Goal: Download file/media

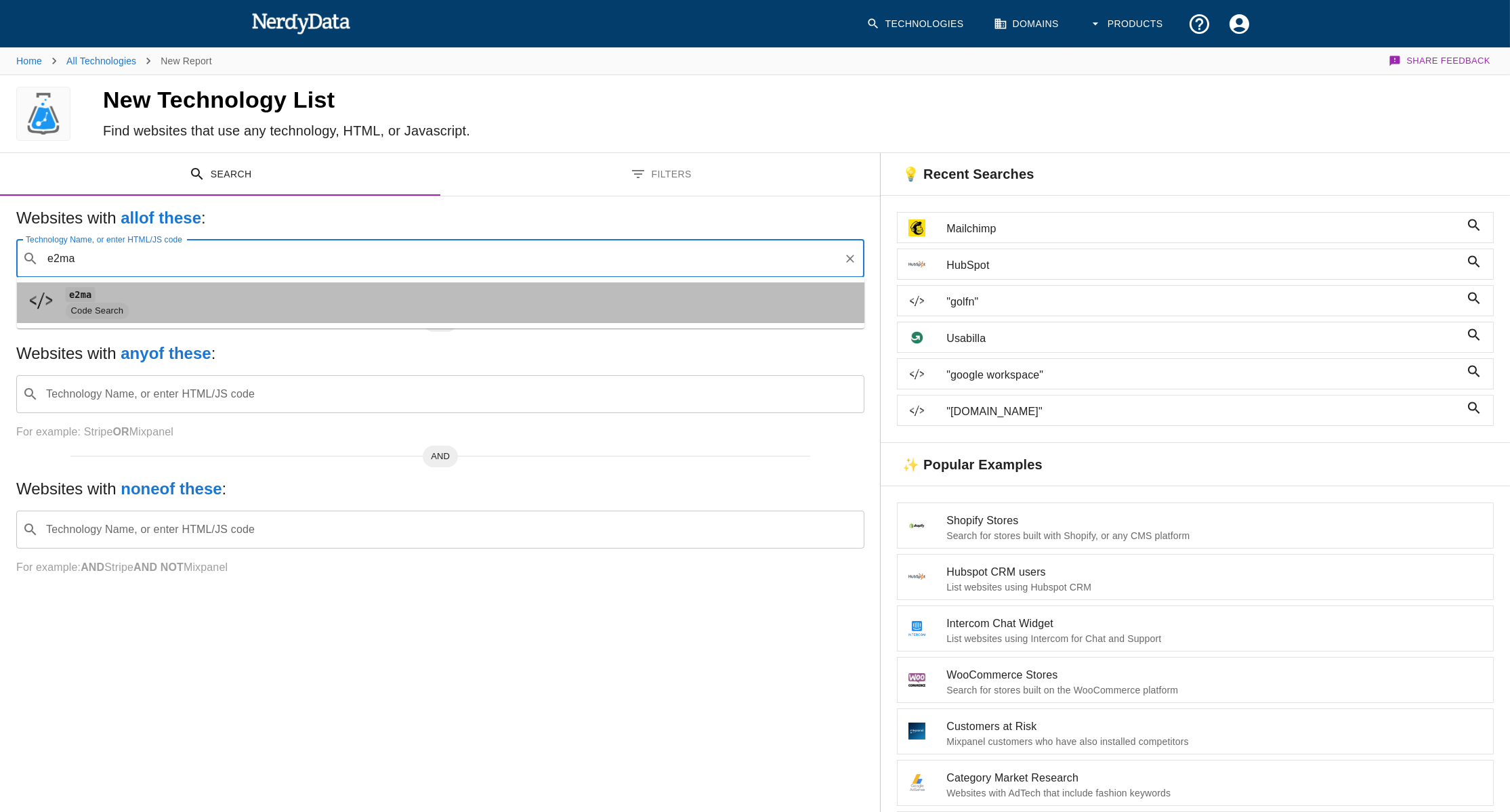
click at [149, 300] on span "e2ma" at bounding box center [460, 294] width 789 height 16
type input "e2ma"
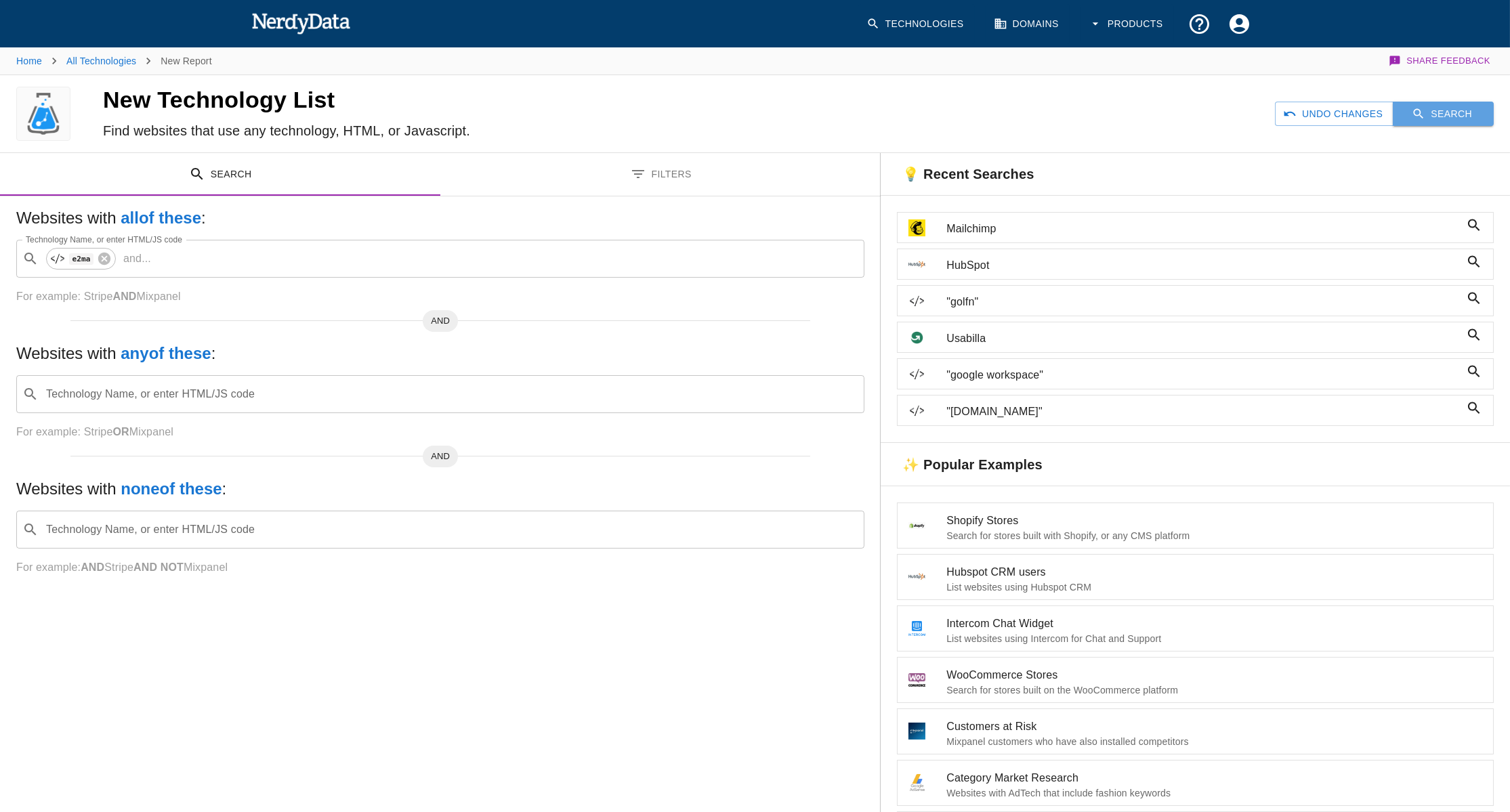
click at [1427, 110] on button "Search" at bounding box center [1443, 114] width 101 height 25
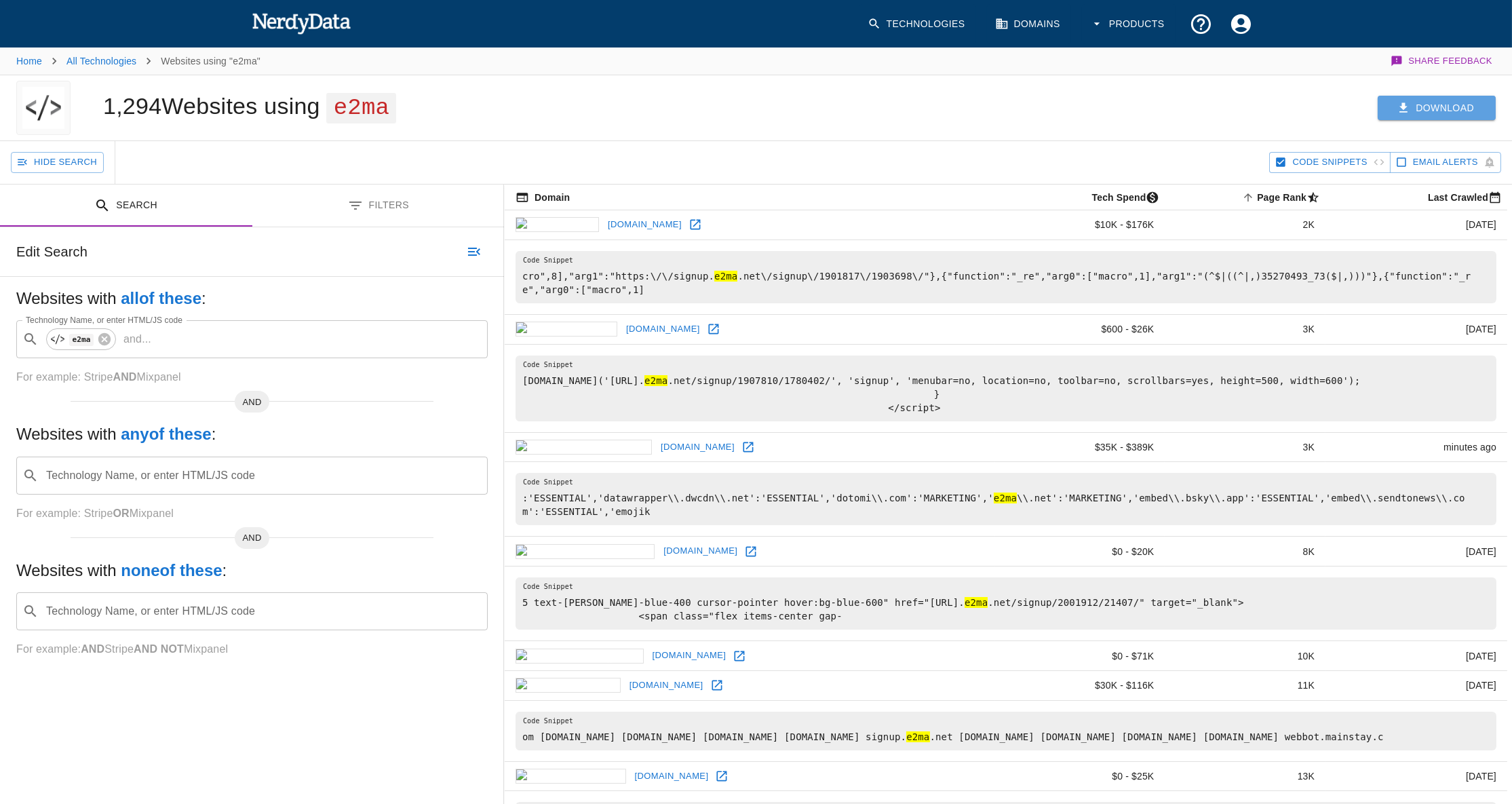
click at [1415, 104] on button "Download" at bounding box center [1437, 108] width 118 height 25
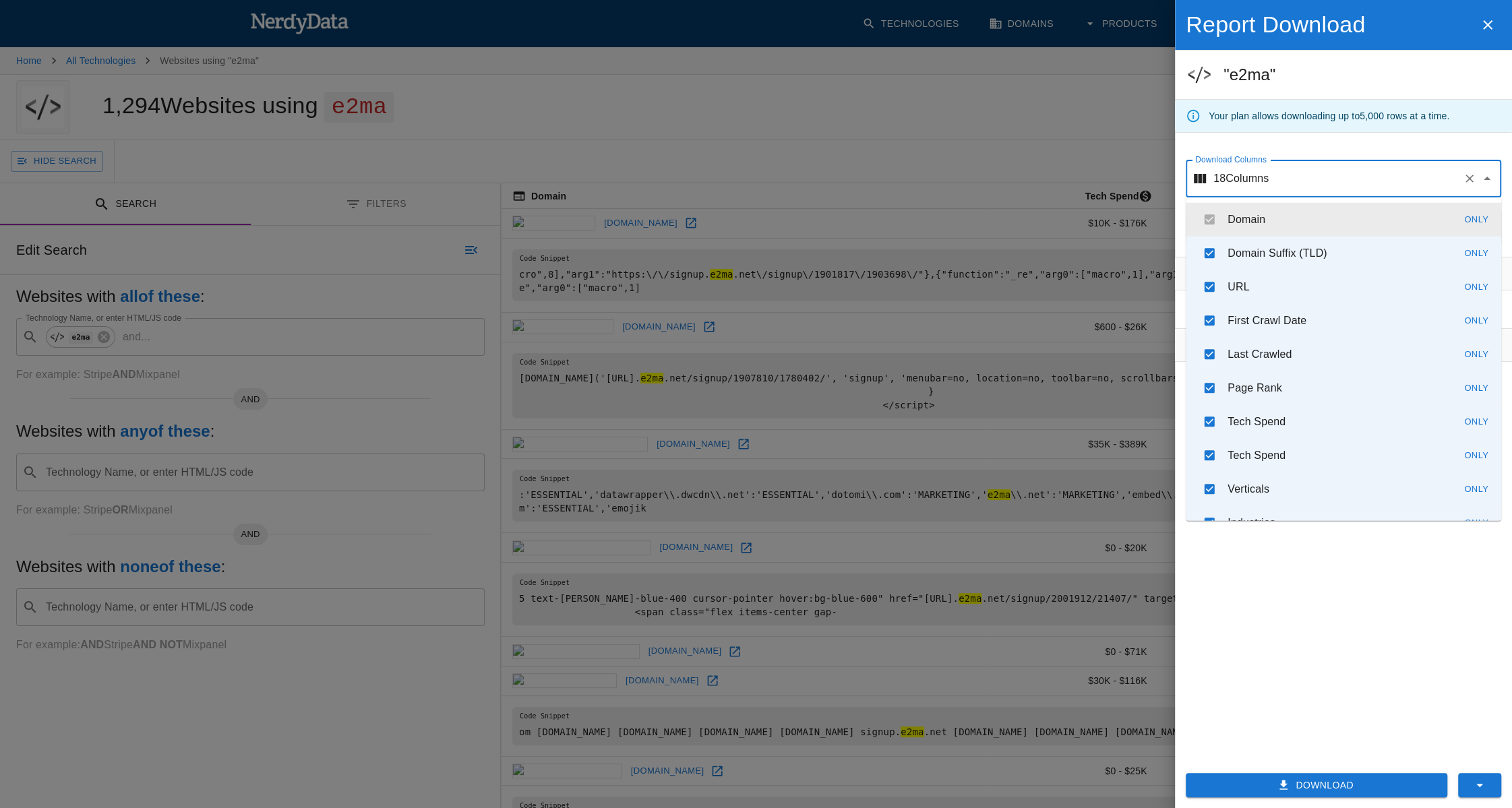
click at [1307, 174] on input "Download Columns" at bounding box center [1363, 179] width 189 height 26
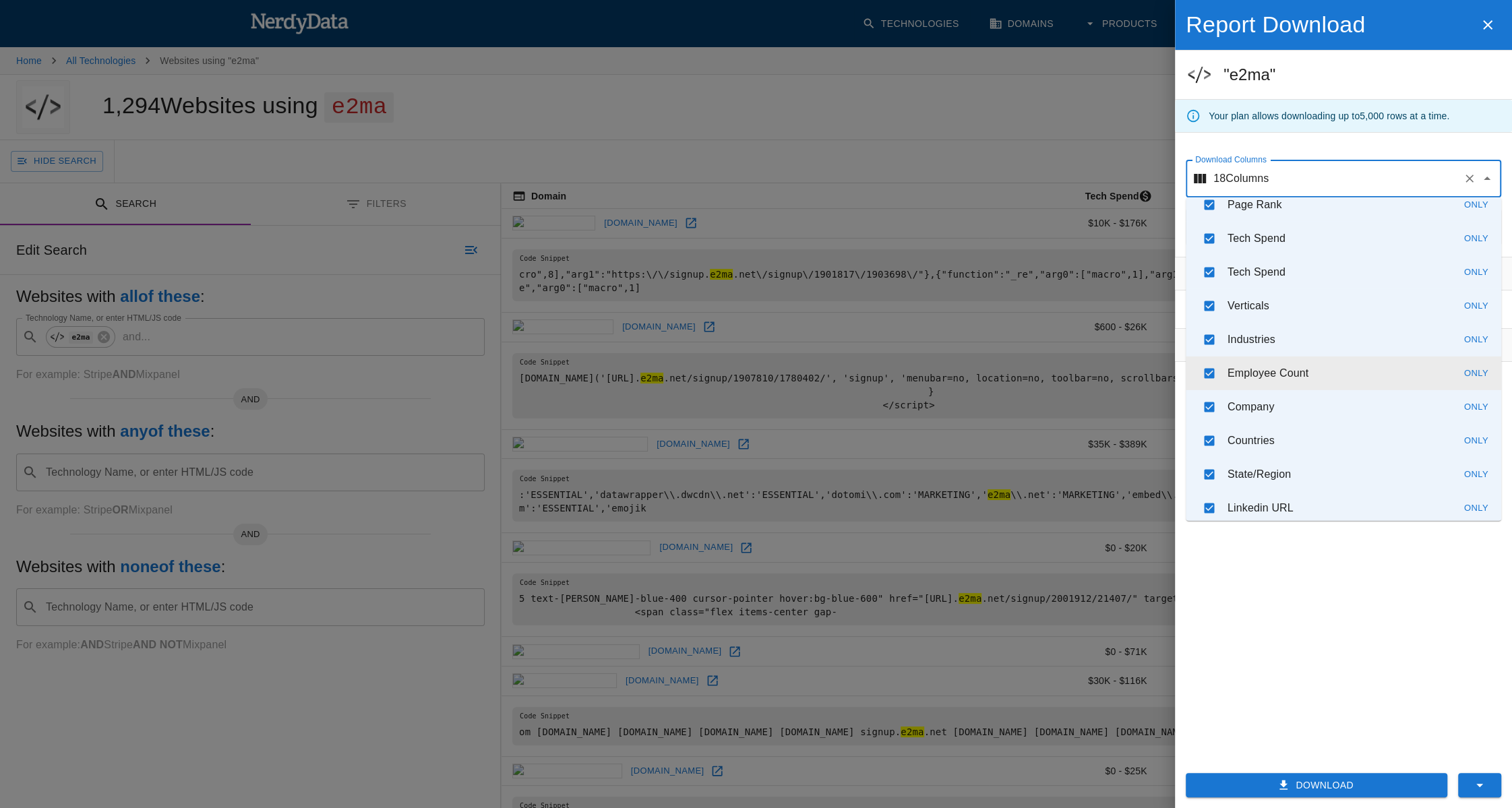
scroll to position [293, 0]
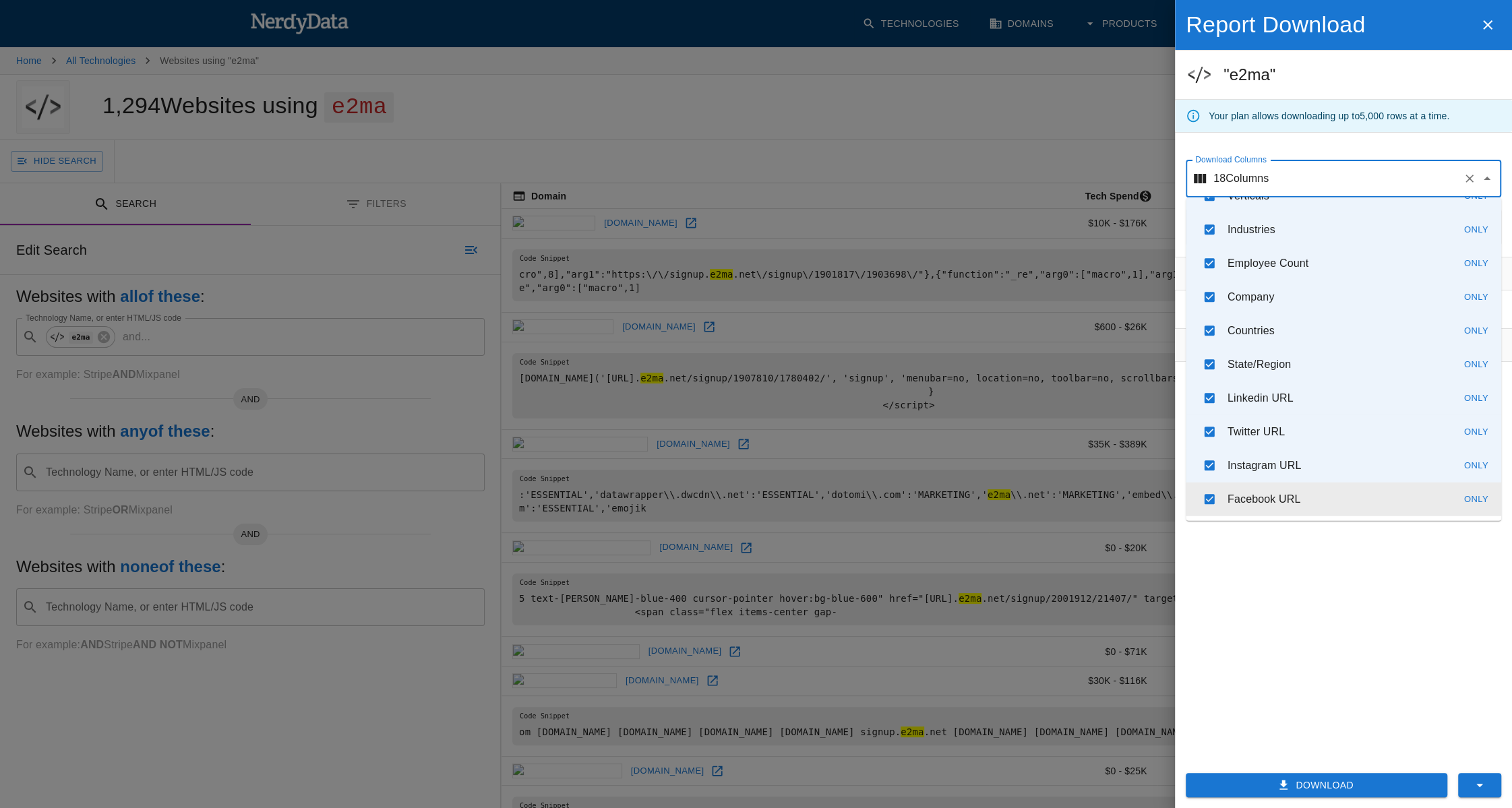
click at [1234, 496] on p "Facebook URL" at bounding box center [1264, 499] width 74 height 16
click at [1237, 468] on div "A list of Facebook pages found on this domain." at bounding box center [1264, 473] width 169 height 17
checkbox input "true"
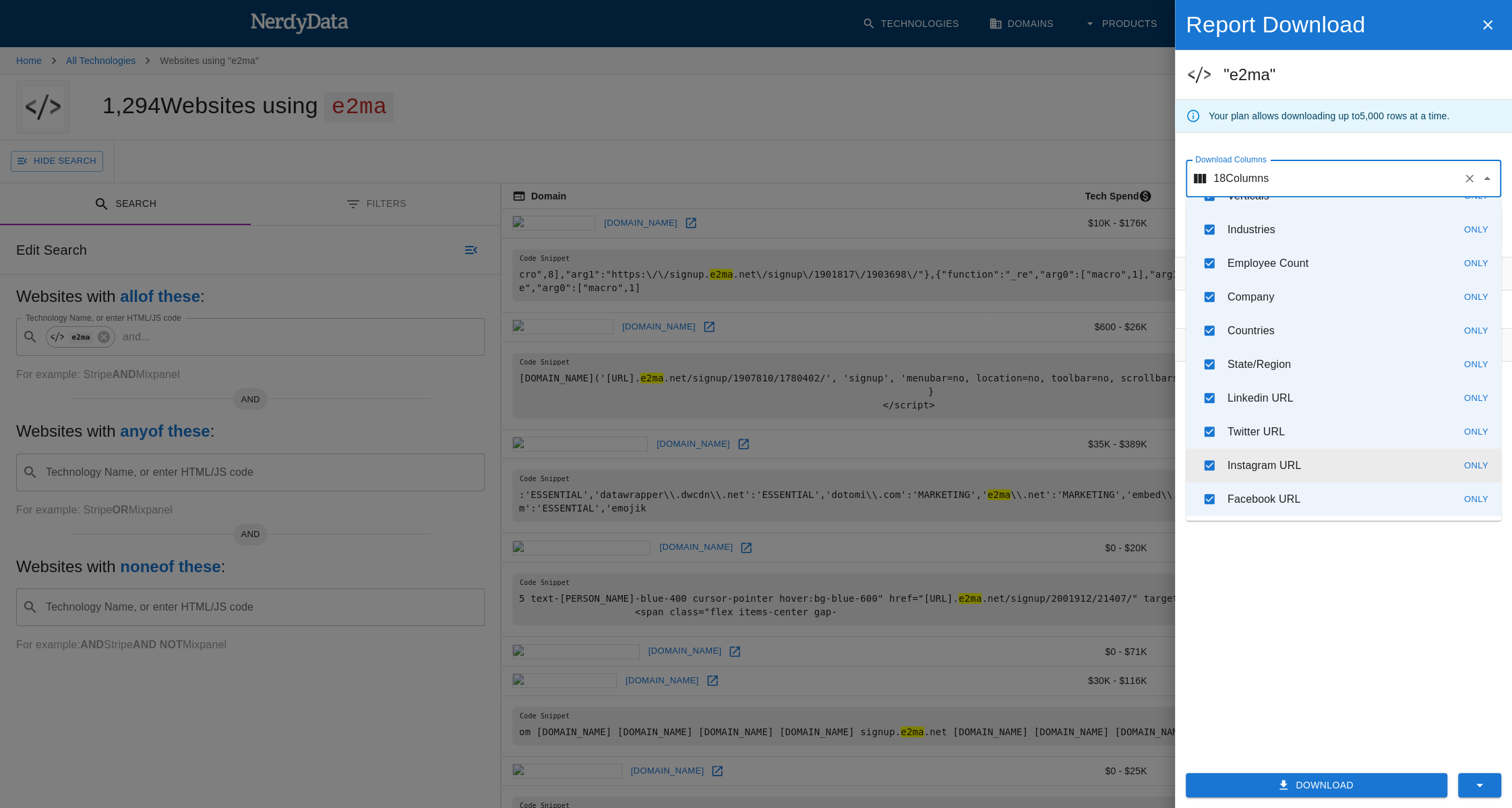
click at [1221, 460] on input "checkbox" at bounding box center [1209, 466] width 26 height 26
checkbox input "false"
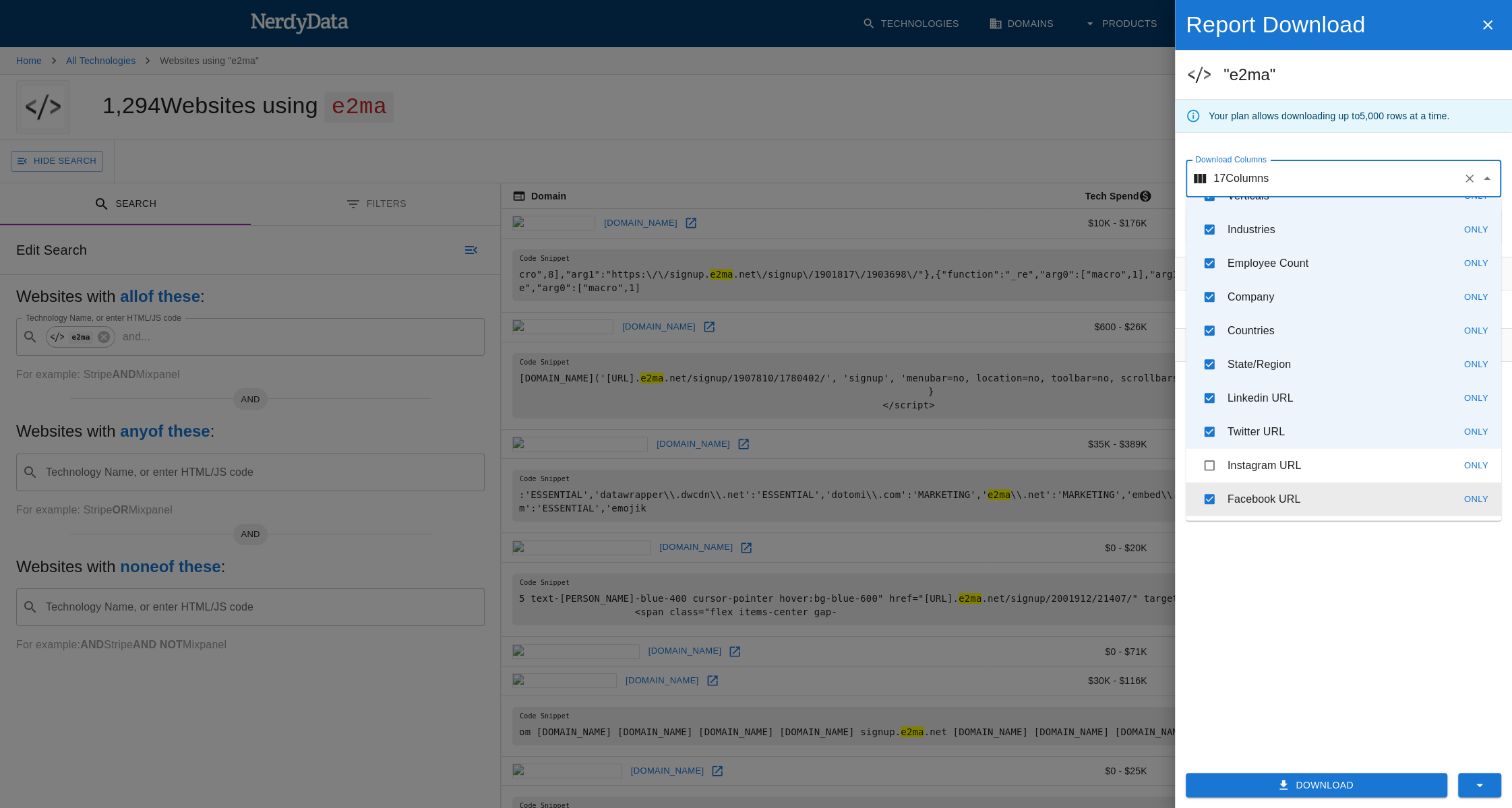
click at [1214, 487] on input "checkbox" at bounding box center [1209, 500] width 26 height 26
checkbox input "false"
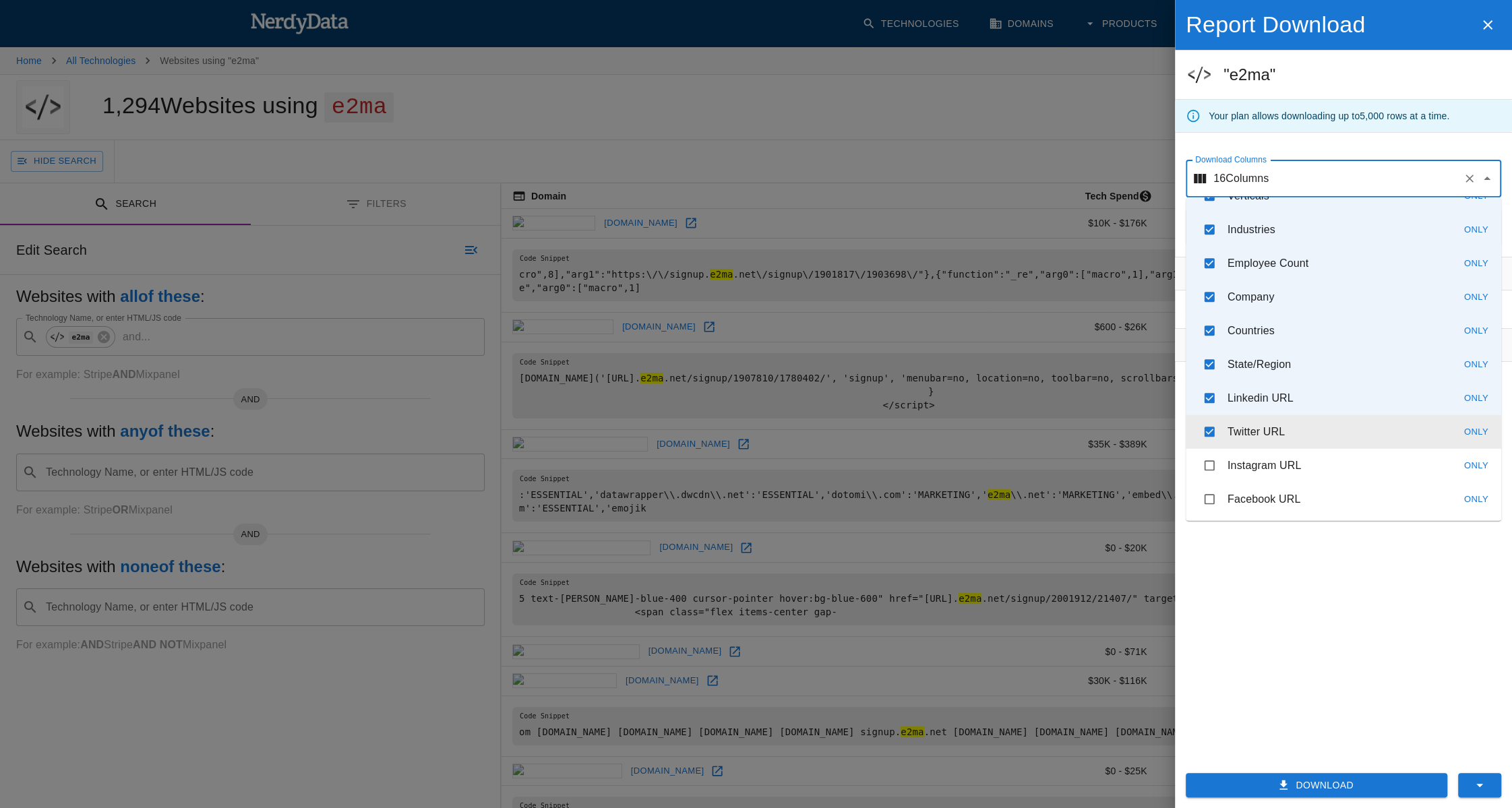
click at [1220, 434] on input "checkbox" at bounding box center [1209, 432] width 26 height 26
checkbox input "false"
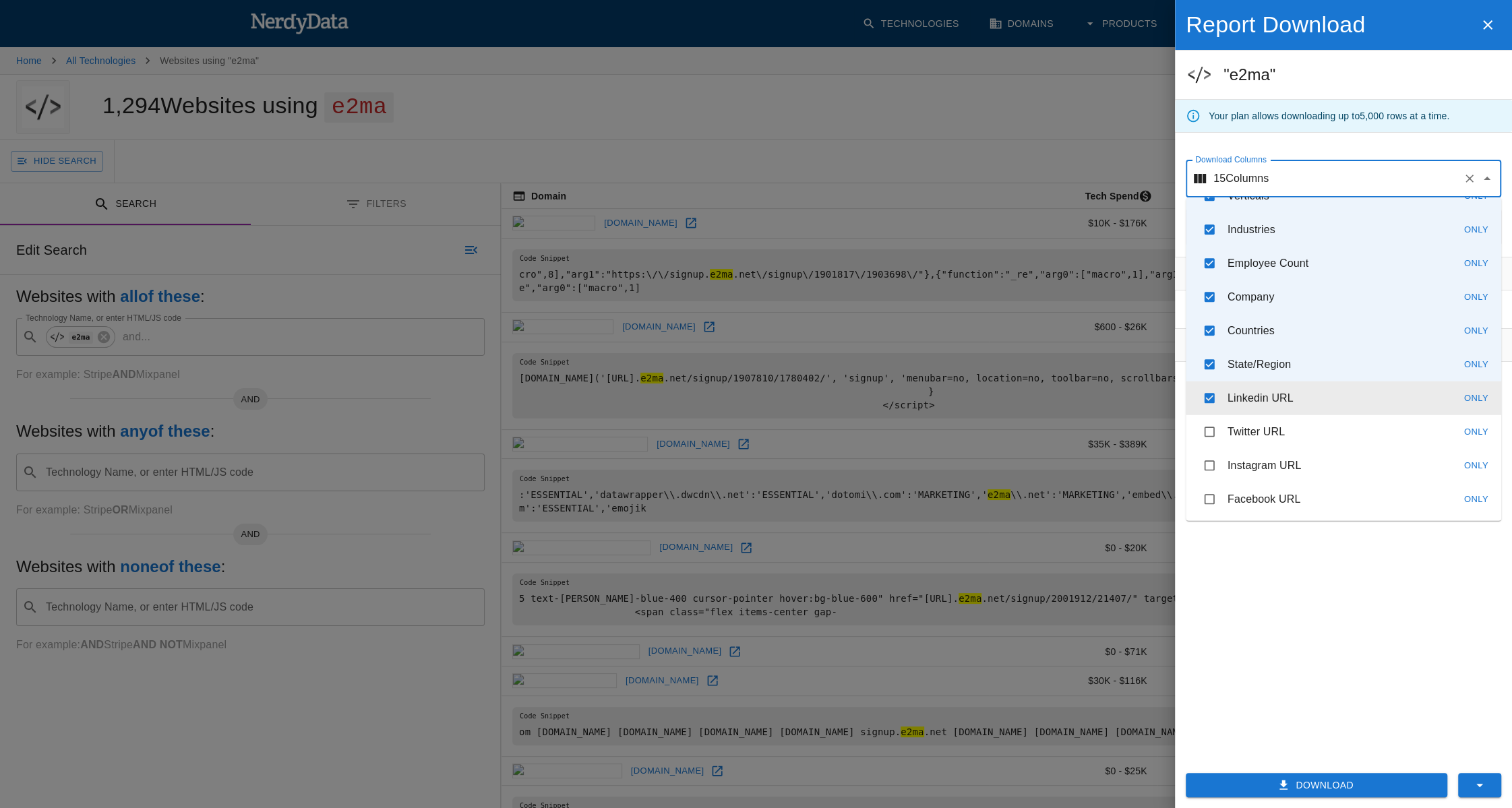
click at [1243, 399] on p "Linkedin URL" at bounding box center [1260, 398] width 66 height 16
click at [1245, 374] on div "A list of LinkedIn pages found on this domain." at bounding box center [1260, 372] width 164 height 17
checkbox input "true"
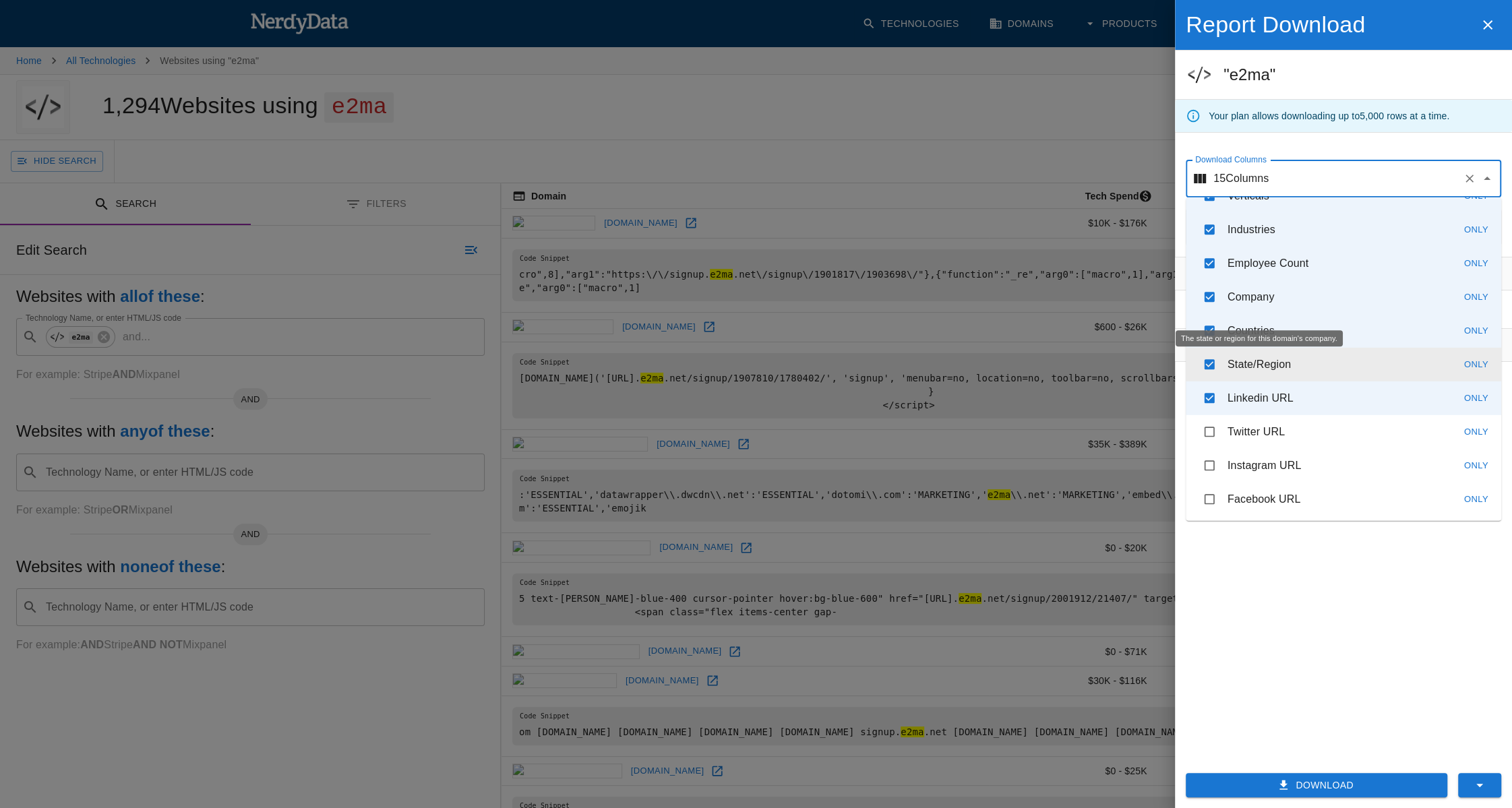
click at [1249, 361] on p "State/Region" at bounding box center [1259, 364] width 63 height 16
checkbox input "false"
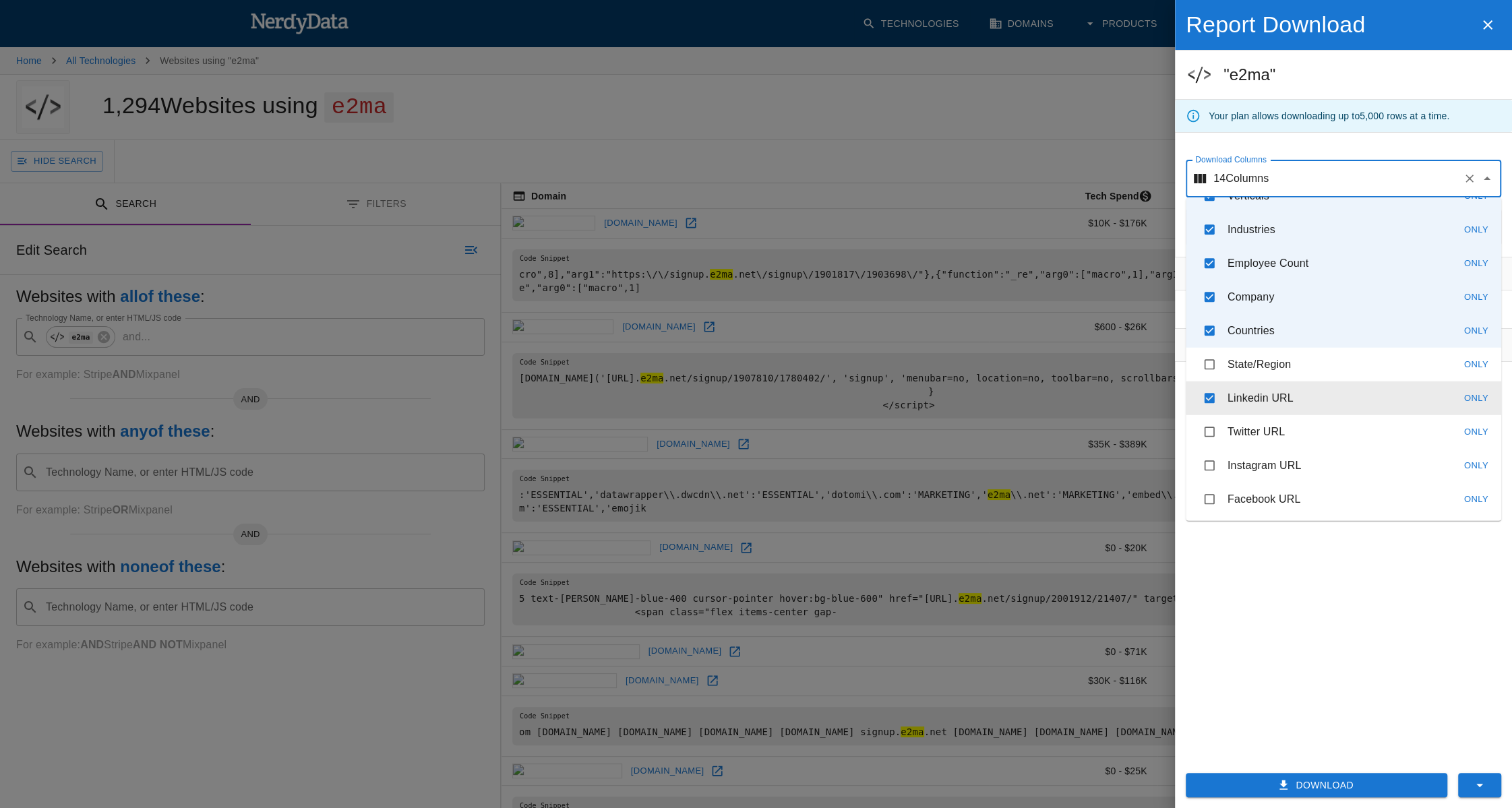
click at [1344, 383] on li "Linkedin URL Only" at bounding box center [1343, 398] width 316 height 33
checkbox input "false"
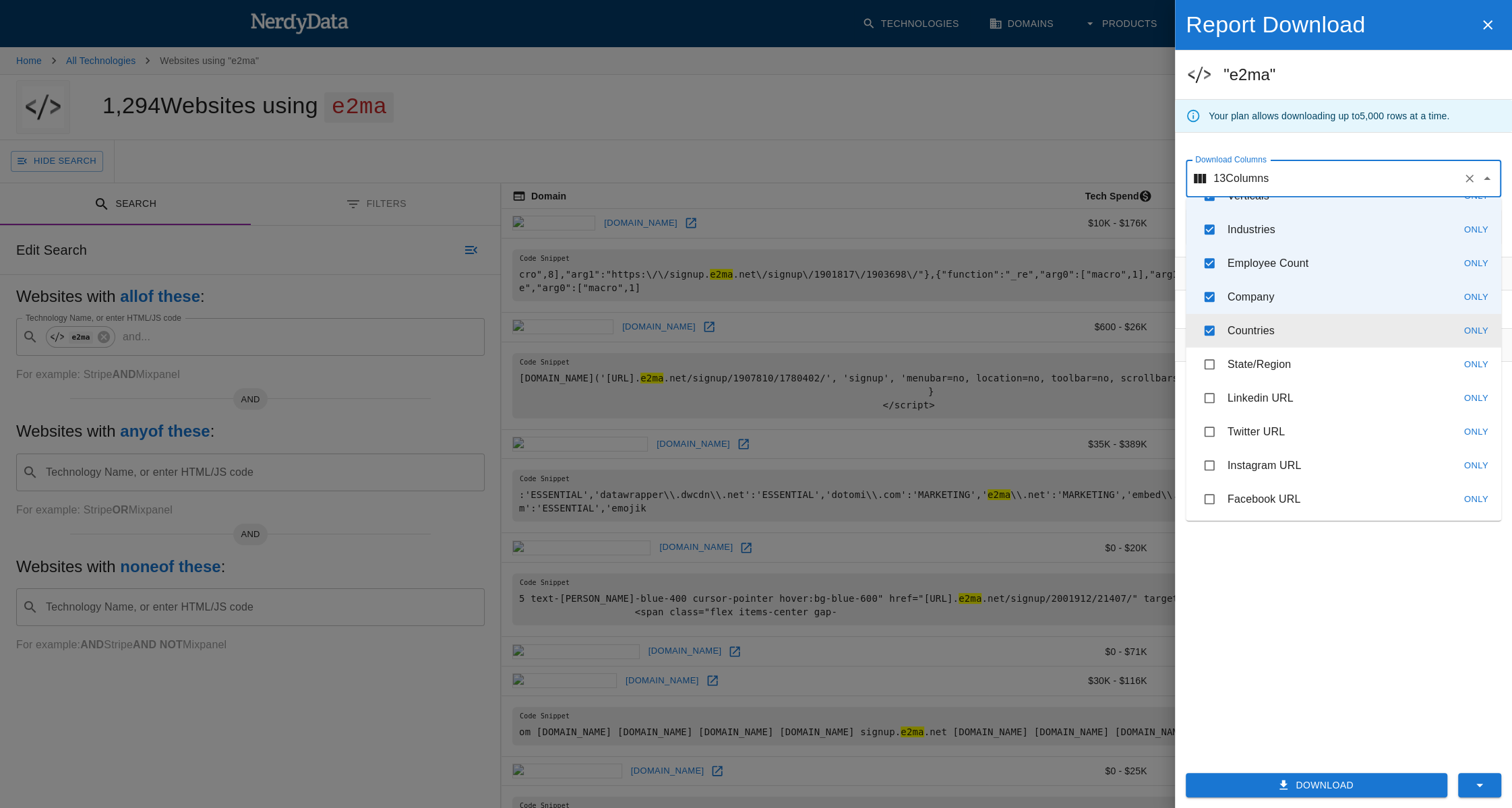
click at [1343, 328] on li "Countries Only" at bounding box center [1343, 331] width 316 height 33
checkbox input "false"
click at [1328, 297] on li "Company Only" at bounding box center [1343, 297] width 316 height 33
checkbox input "false"
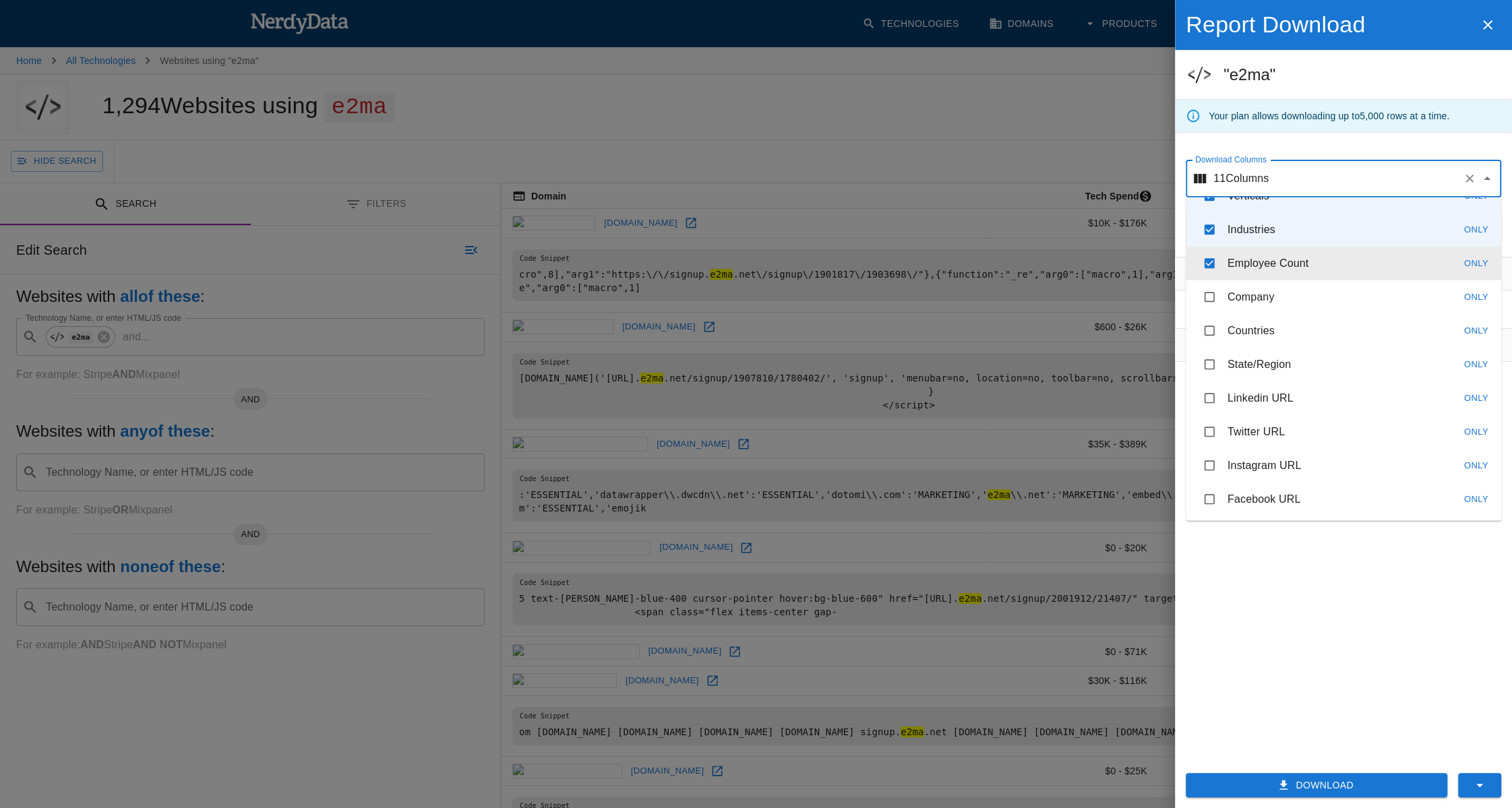
click at [1325, 259] on li "Employee Count Only" at bounding box center [1343, 263] width 316 height 33
checkbox input "false"
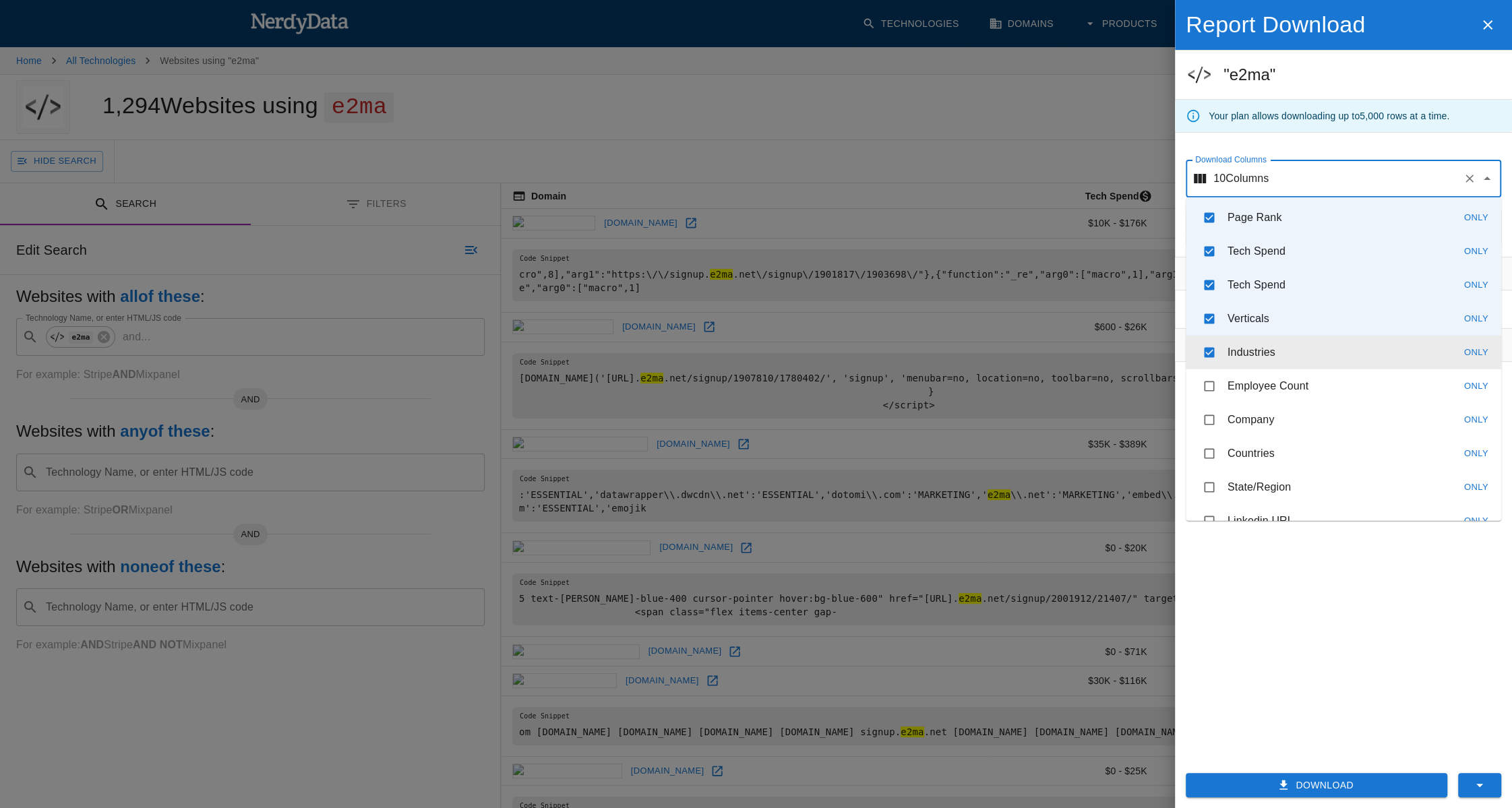
click at [1304, 354] on li "Industries Only" at bounding box center [1343, 352] width 316 height 33
checkbox input "false"
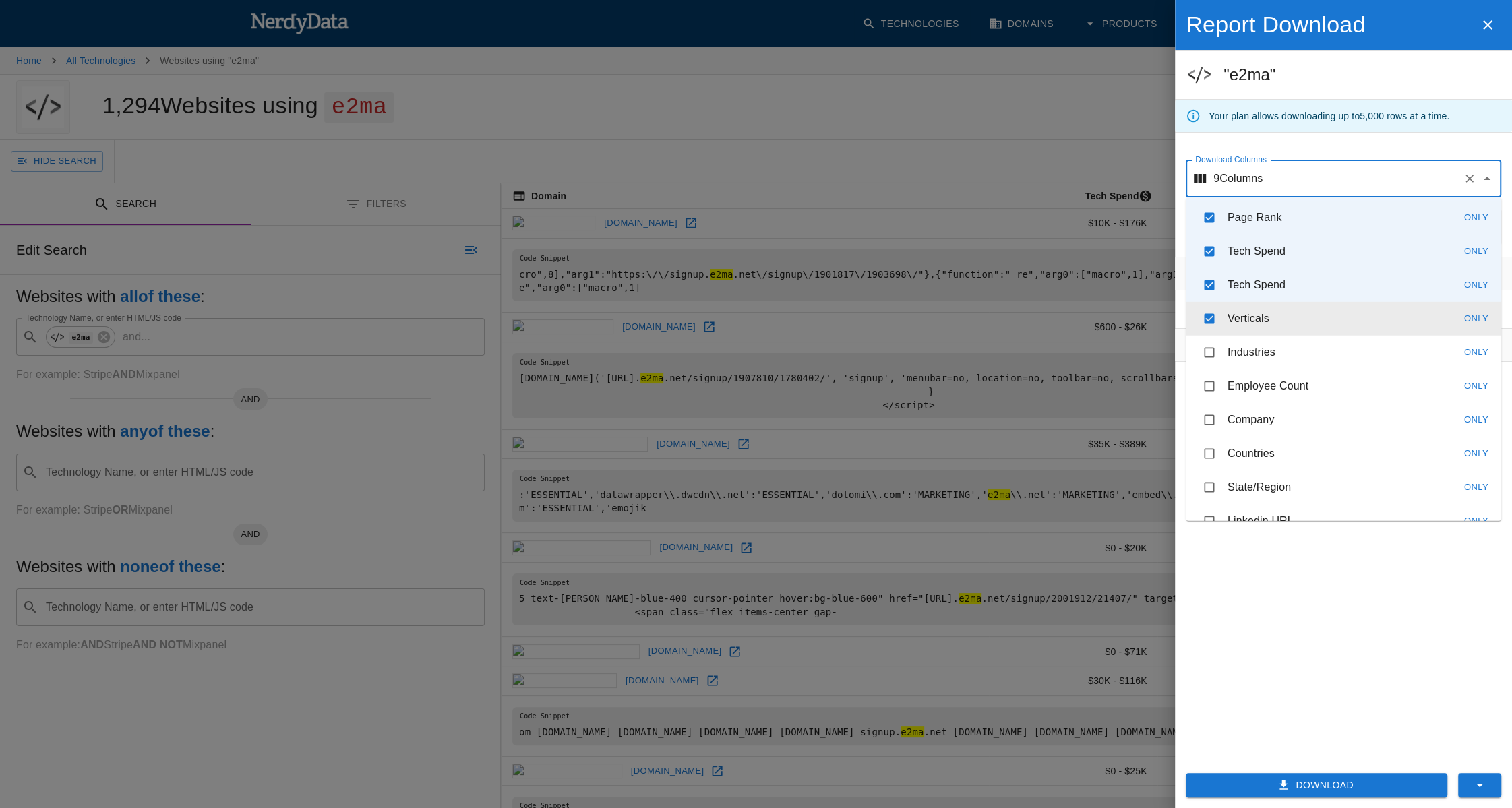
click at [1304, 310] on li "Verticals Only" at bounding box center [1343, 319] width 316 height 33
checkbox input "false"
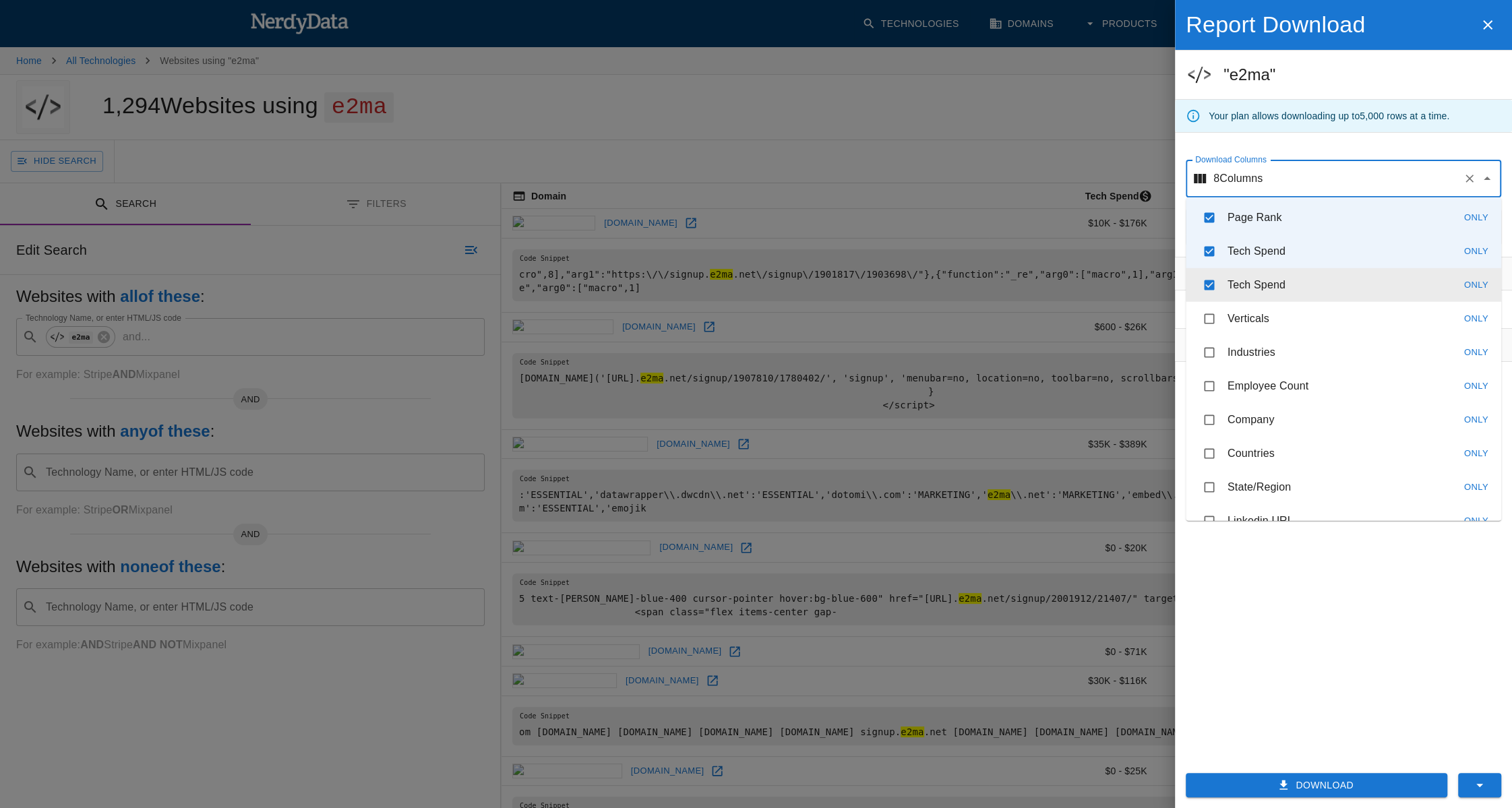
click at [1309, 278] on li "Tech Spend Only" at bounding box center [1343, 285] width 316 height 33
checkbox input "false"
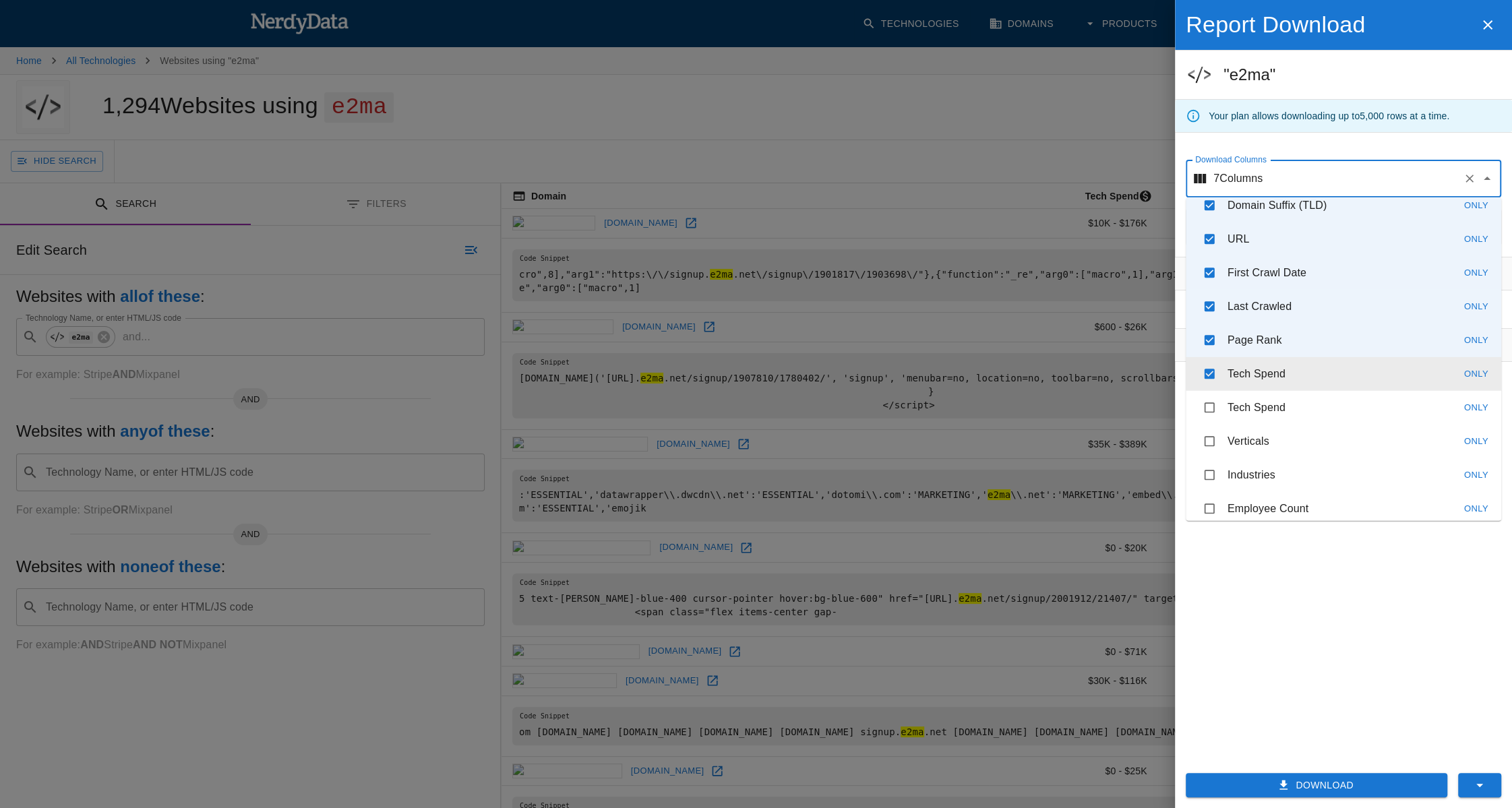
click at [1309, 365] on li "Tech Spend Only" at bounding box center [1343, 374] width 316 height 33
checkbox input "false"
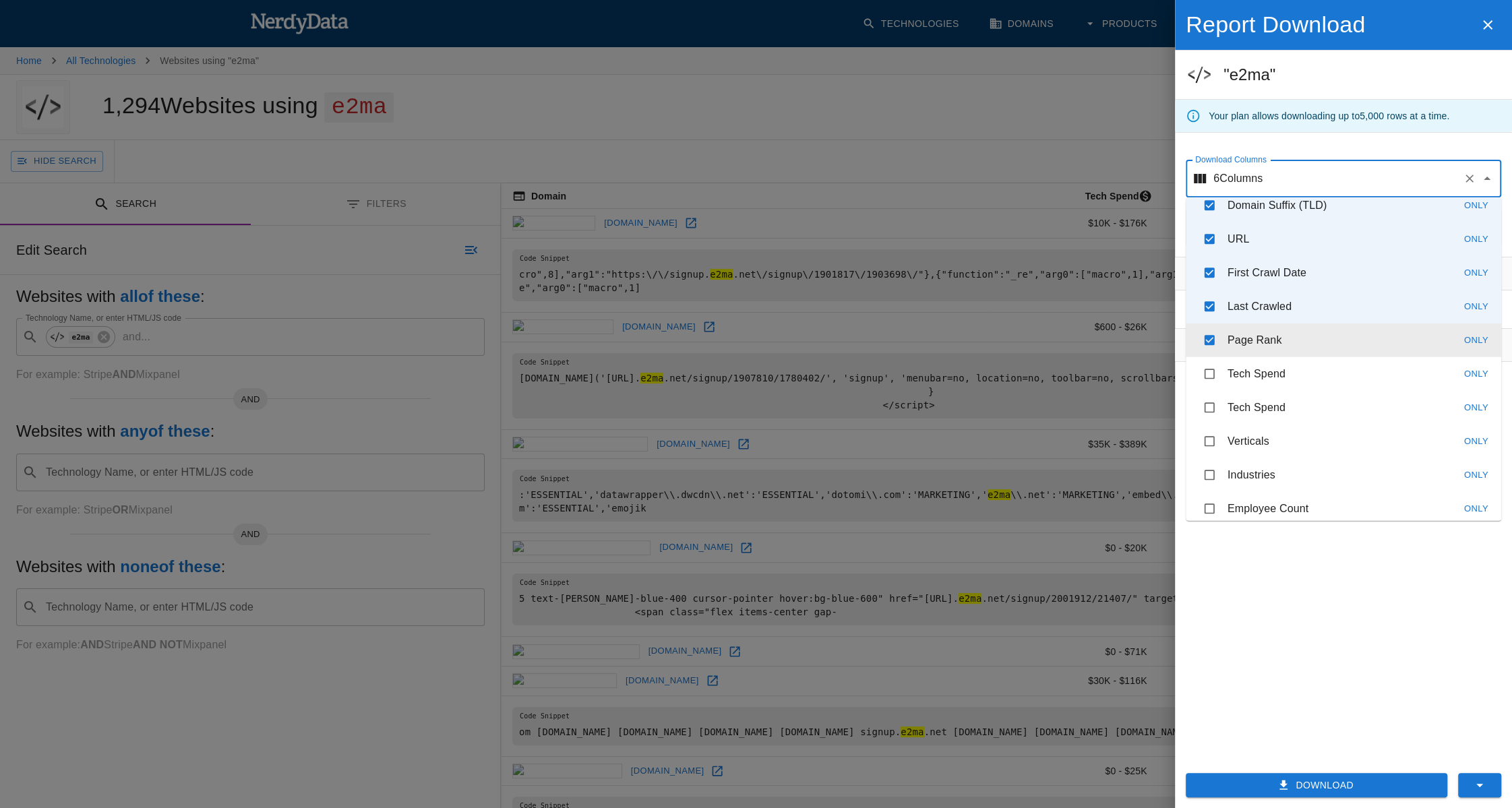
click at [1316, 339] on li "Page Rank Only" at bounding box center [1343, 340] width 316 height 33
checkbox input "false"
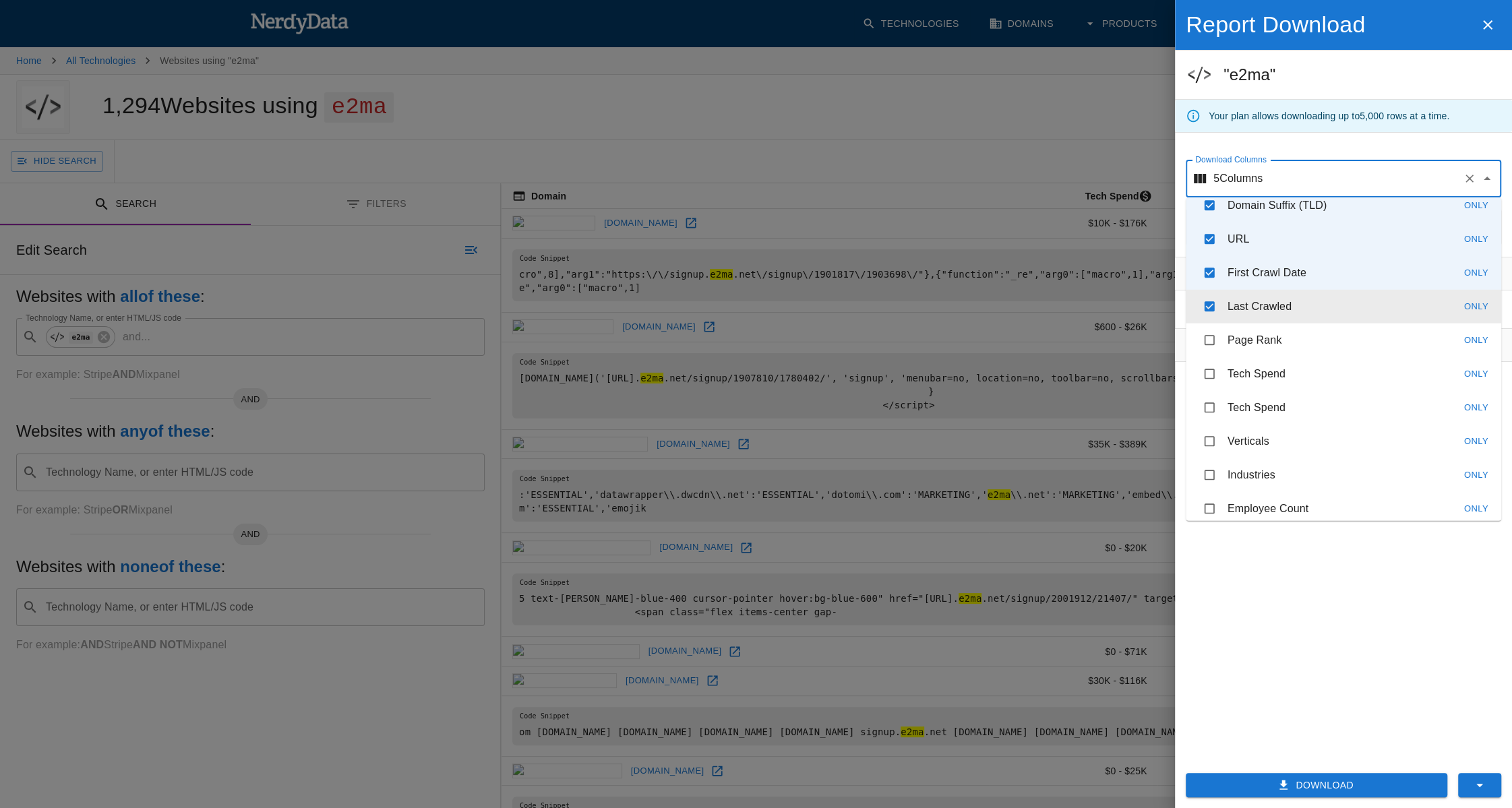
click at [1307, 297] on li "Last Crawled Only" at bounding box center [1343, 307] width 316 height 33
checkbox input "false"
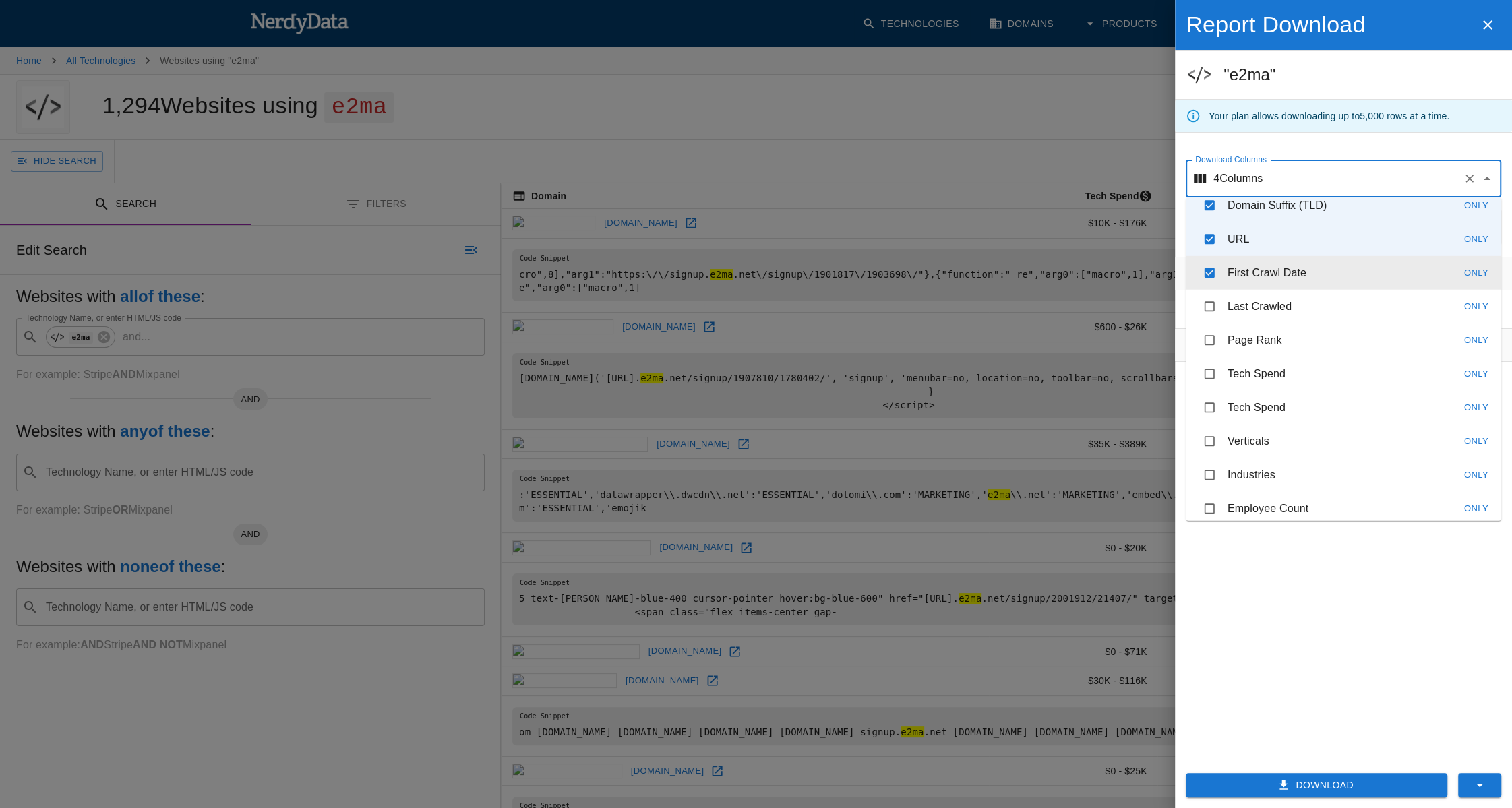
click at [1310, 281] on li "First Crawl Date Only" at bounding box center [1343, 273] width 316 height 33
checkbox input "false"
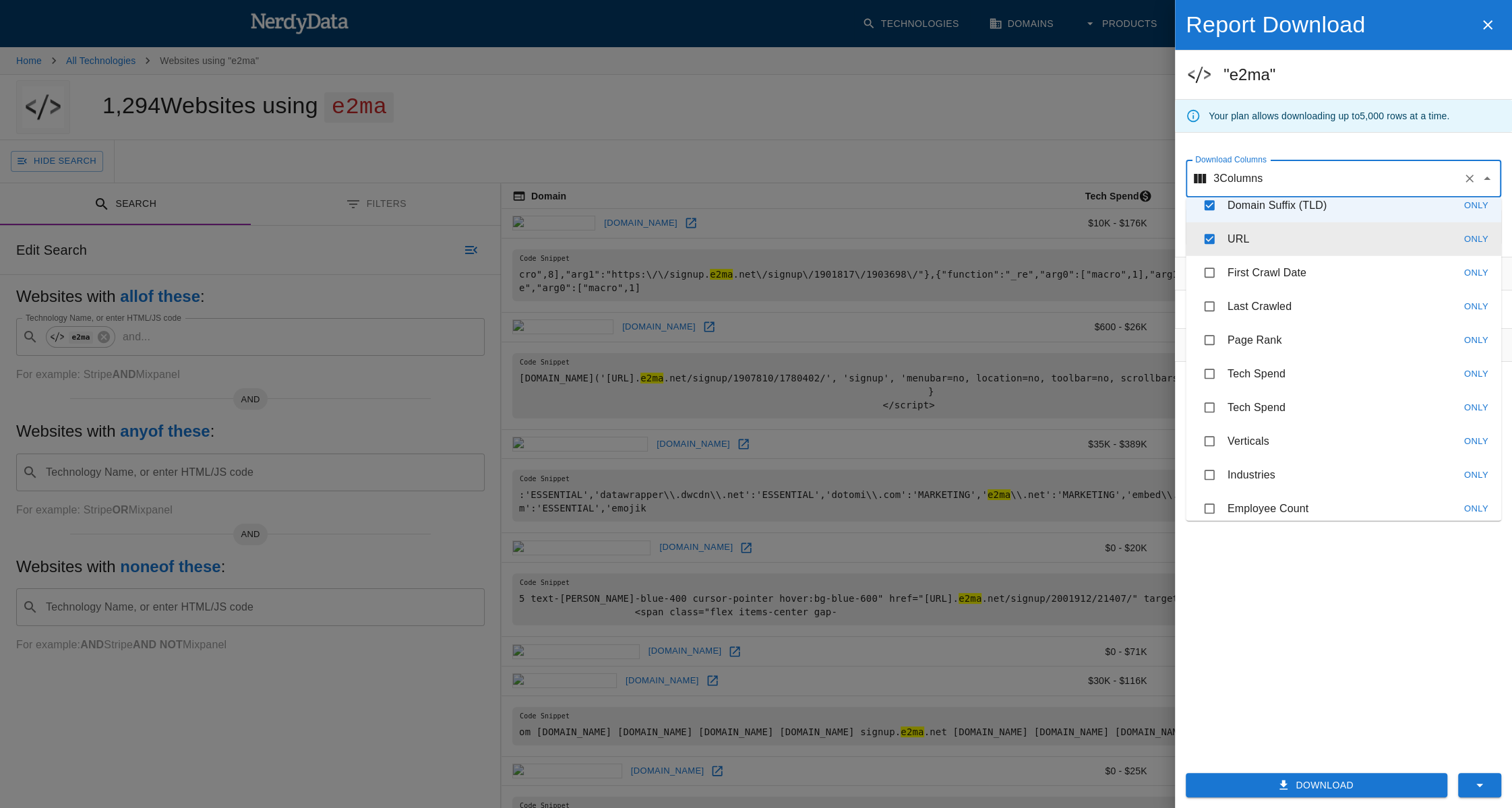
click at [1304, 243] on li "URL Only" at bounding box center [1343, 239] width 316 height 33
checkbox input "false"
click at [1300, 215] on li "Domain Suffix (TLD) Only" at bounding box center [1343, 205] width 316 height 33
checkbox input "false"
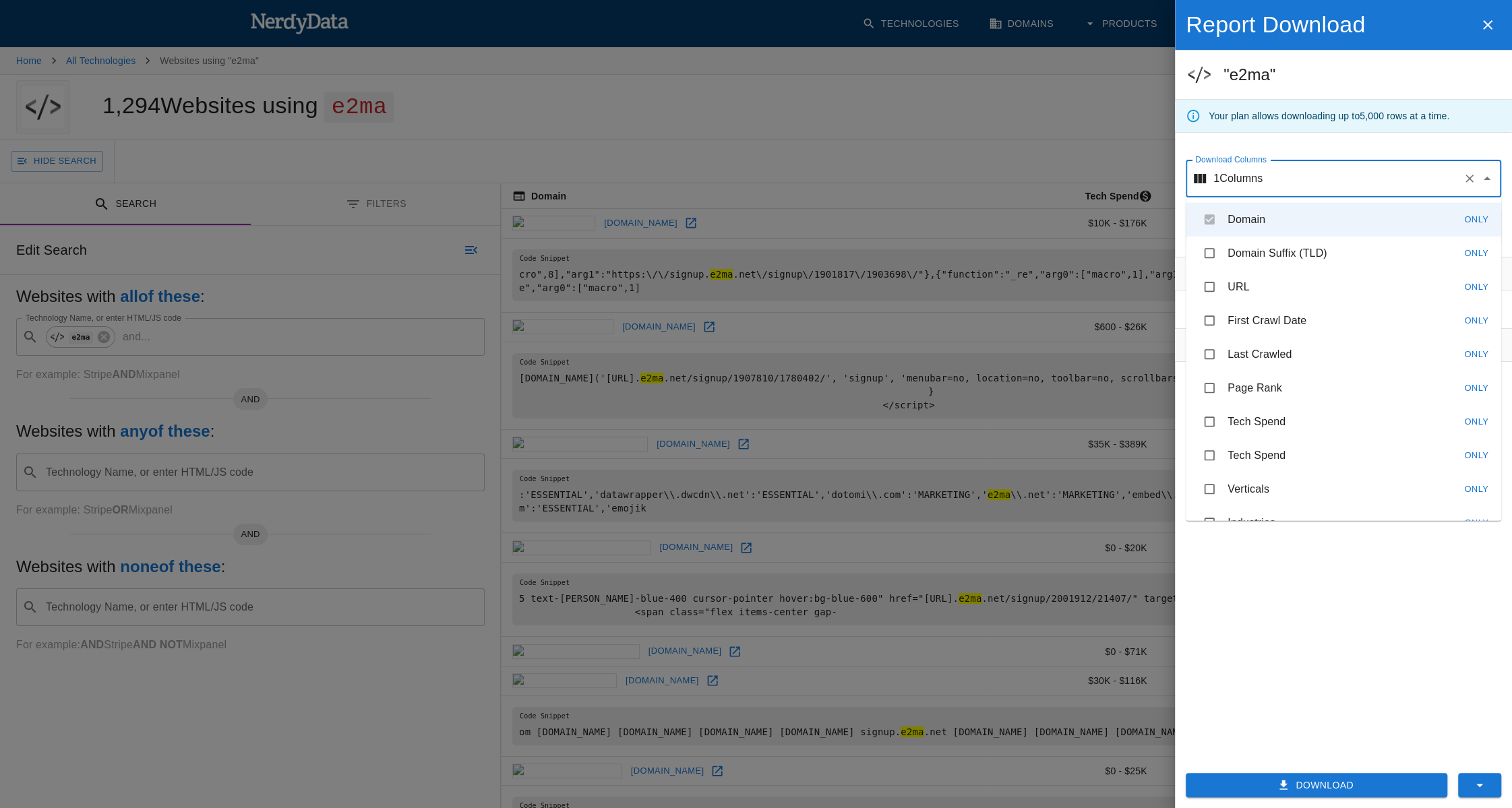
click at [1308, 694] on div "Filters No filters applied Tips Download unlimited filtered reports Add Date fi…" at bounding box center [1343, 503] width 337 height 494
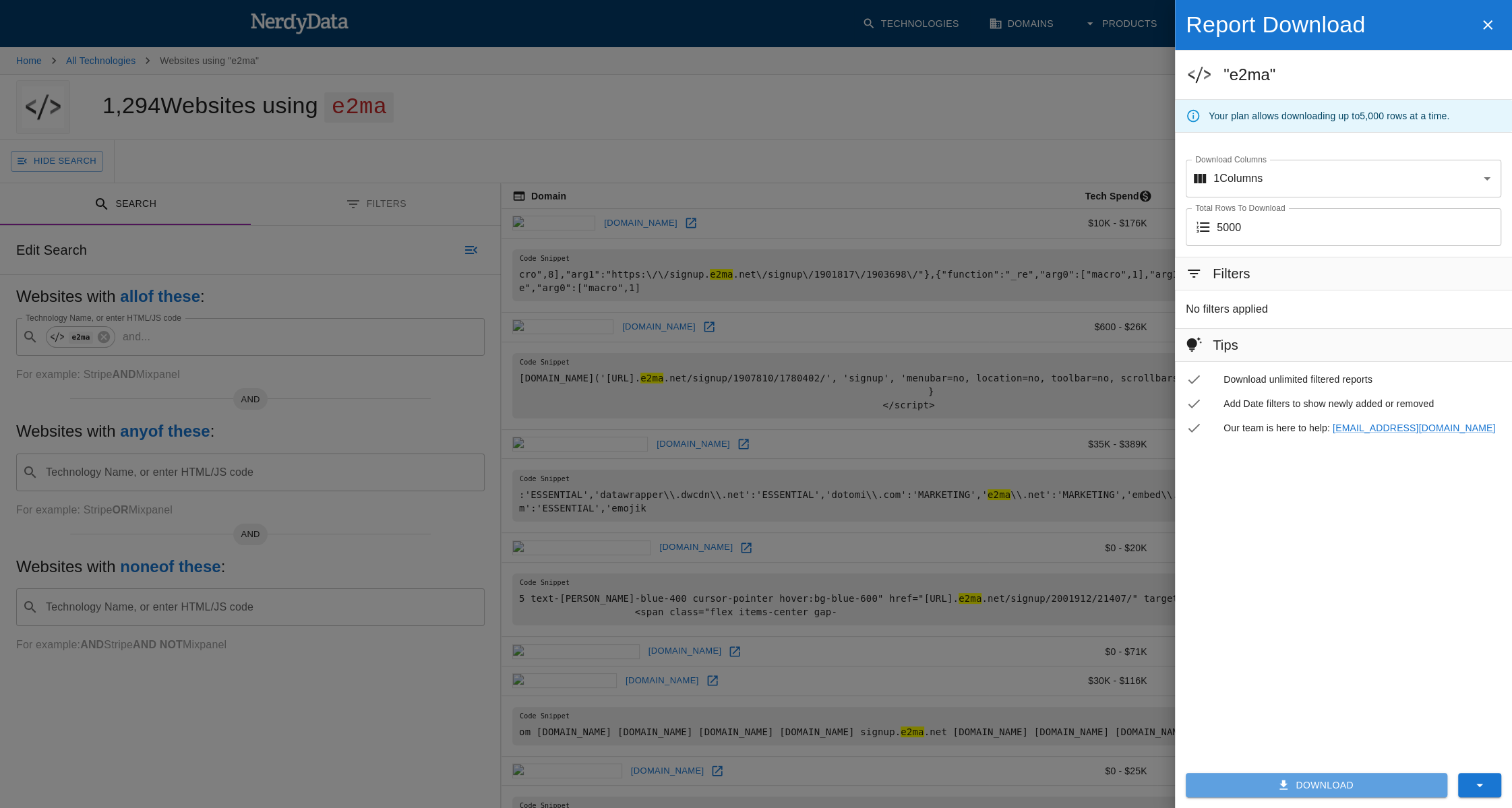
click at [1298, 783] on button "Download" at bounding box center [1316, 785] width 262 height 25
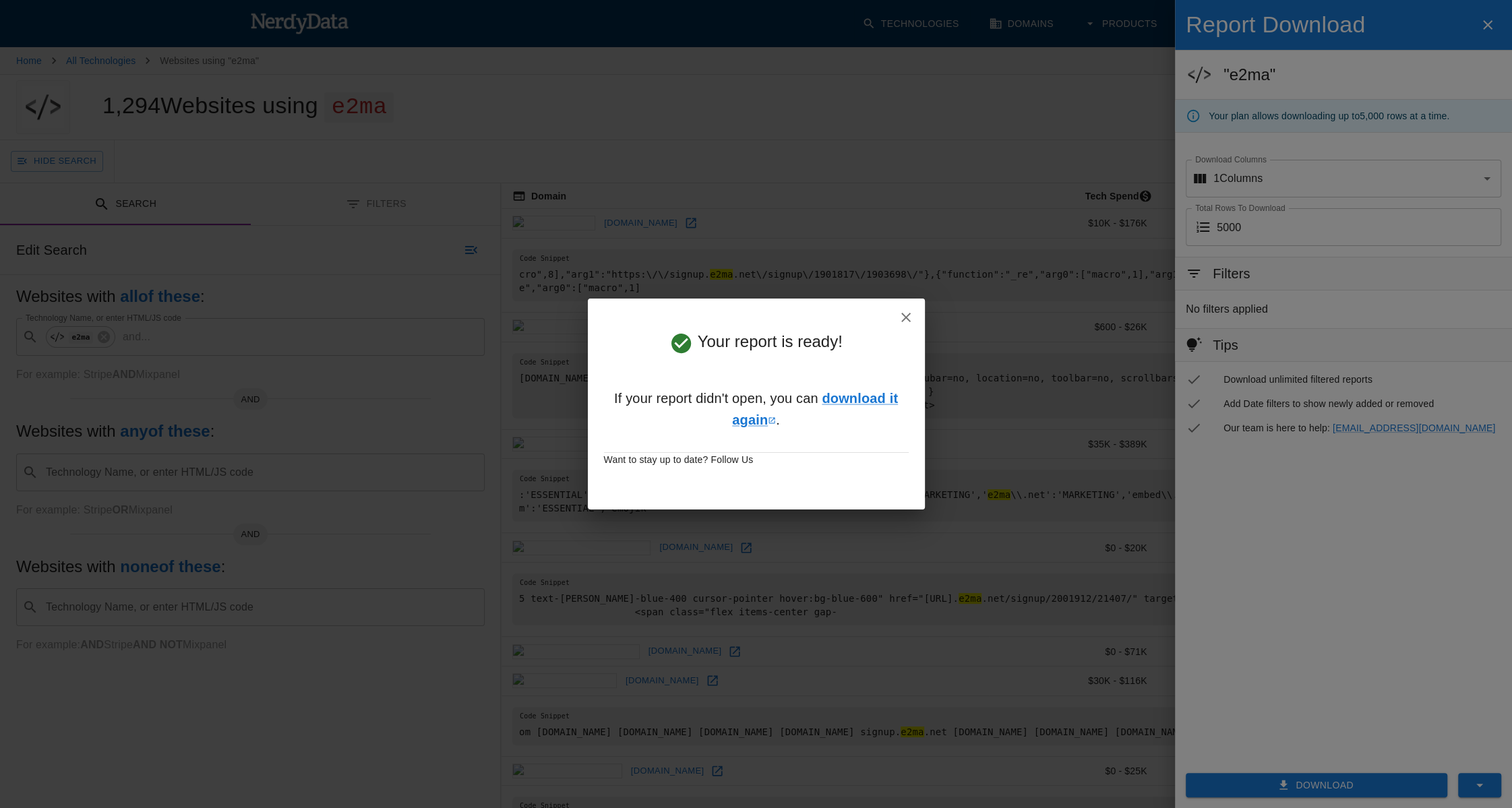
click at [906, 315] on icon "button" at bounding box center [906, 317] width 16 height 16
